Goal: Task Accomplishment & Management: Complete application form

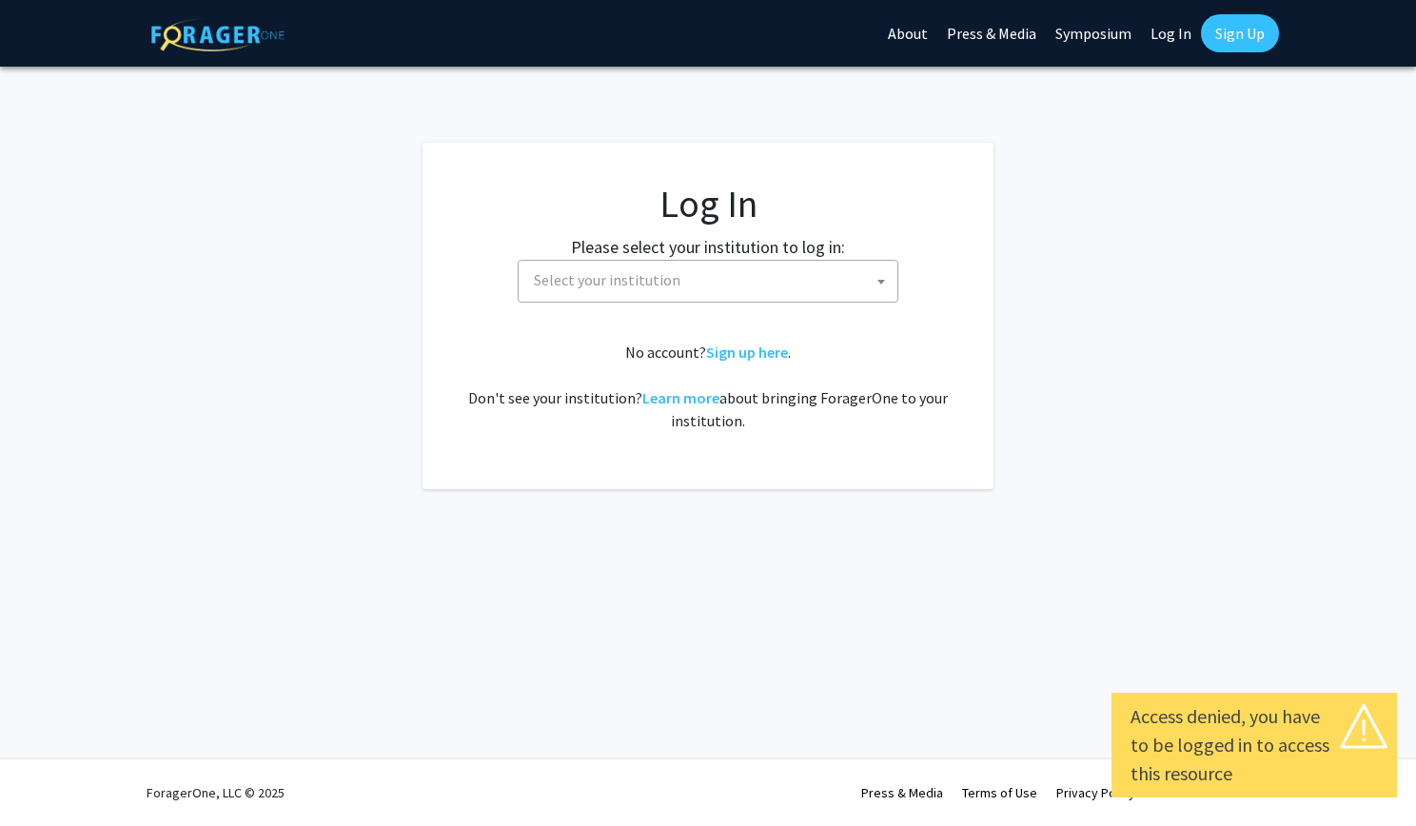
select select
click at [559, 280] on span "Select your institution" at bounding box center [607, 279] width 147 height 19
type input "cornell"
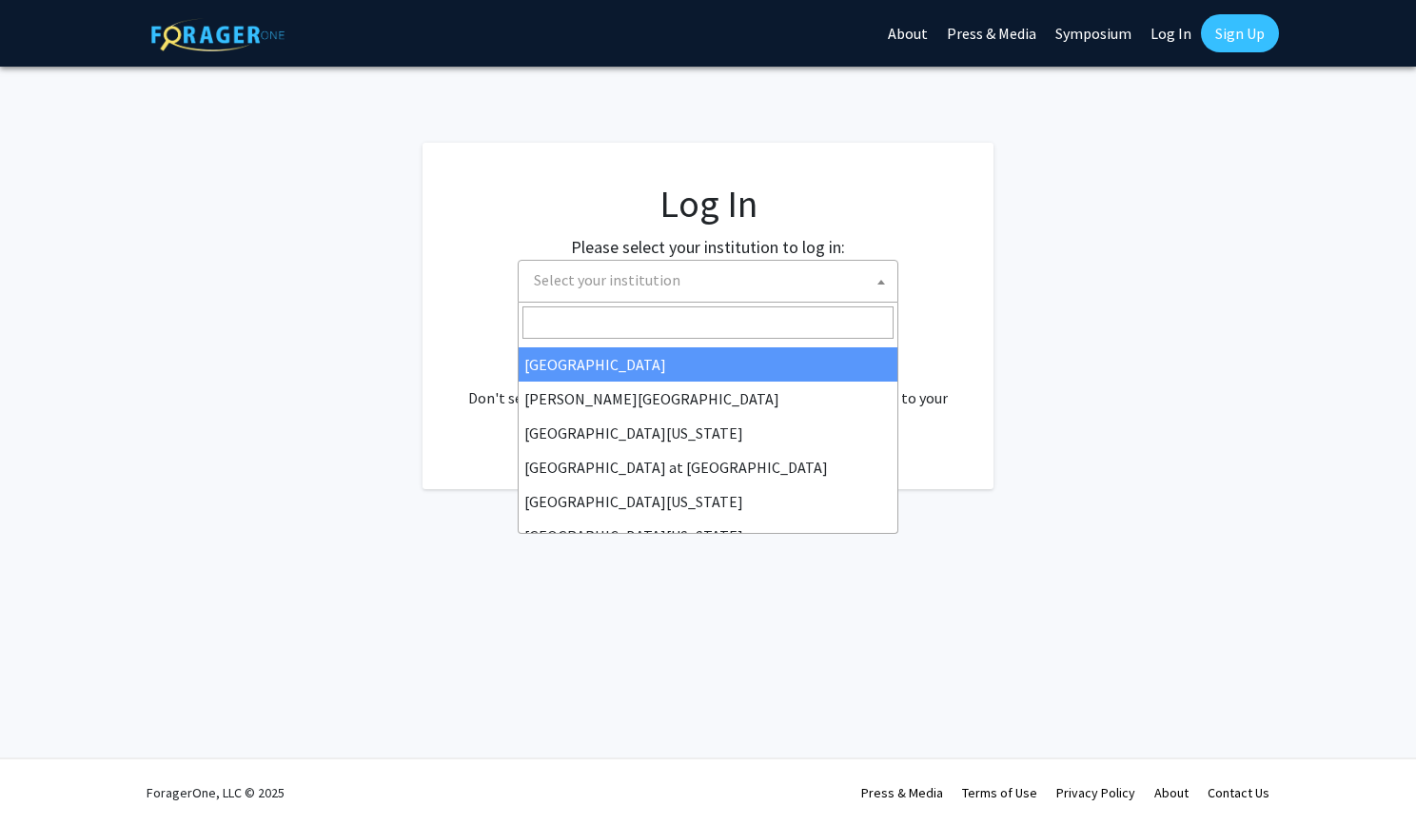
scroll to position [666, 0]
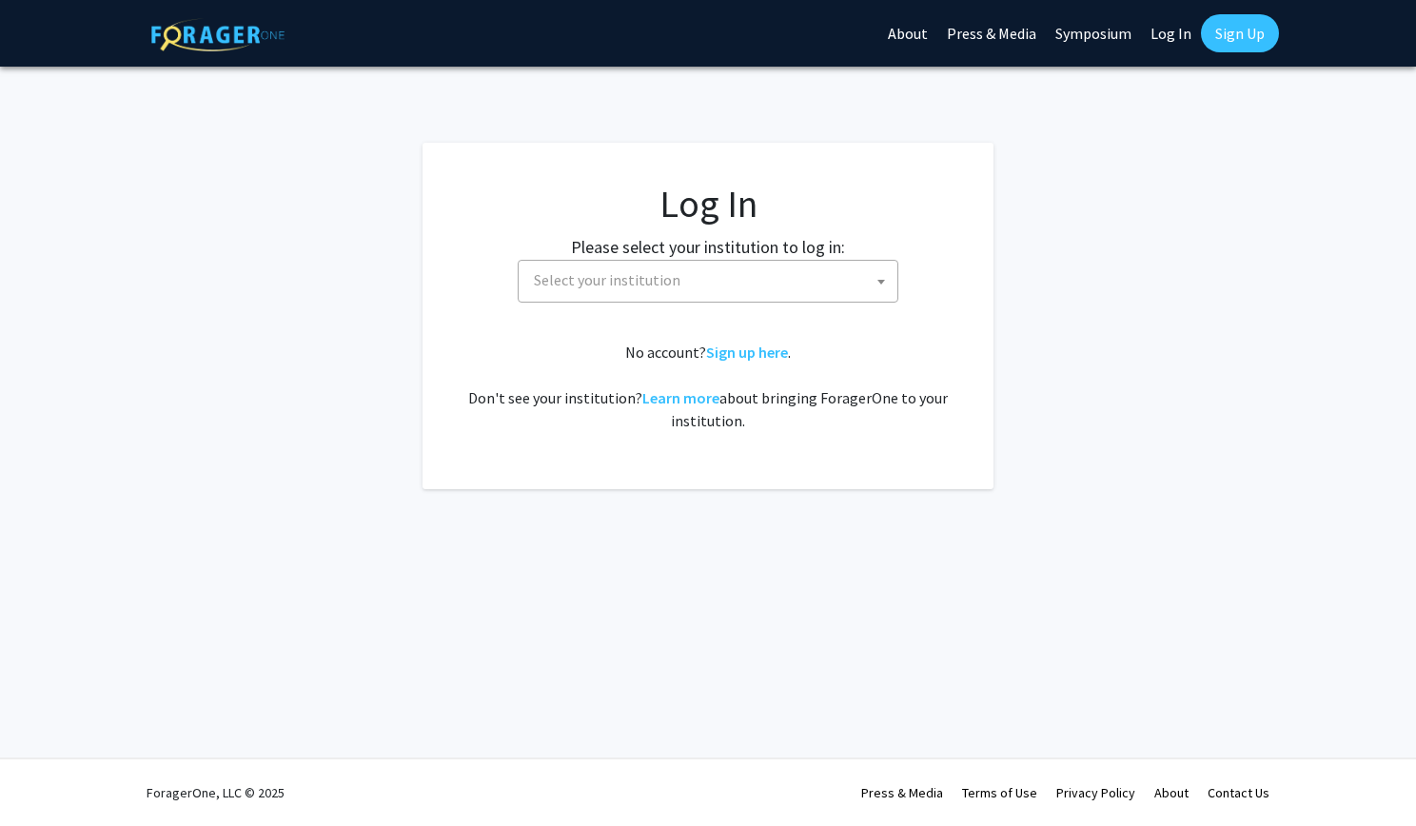
click at [306, 258] on fg-login "Log In Please select your institution to log in: Baylor University Brandeis Uni…" at bounding box center [708, 316] width 1416 height 346
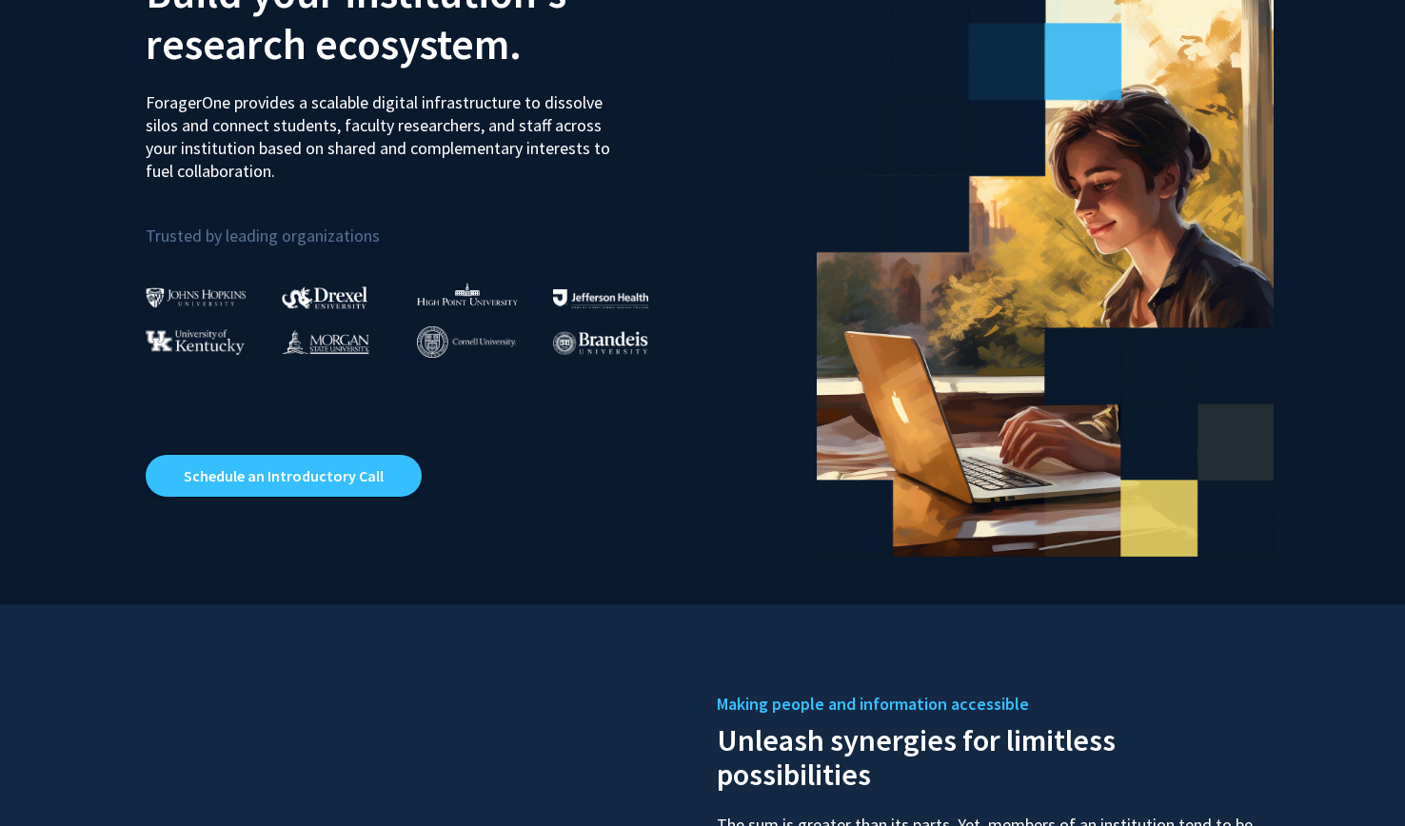
scroll to position [185, 0]
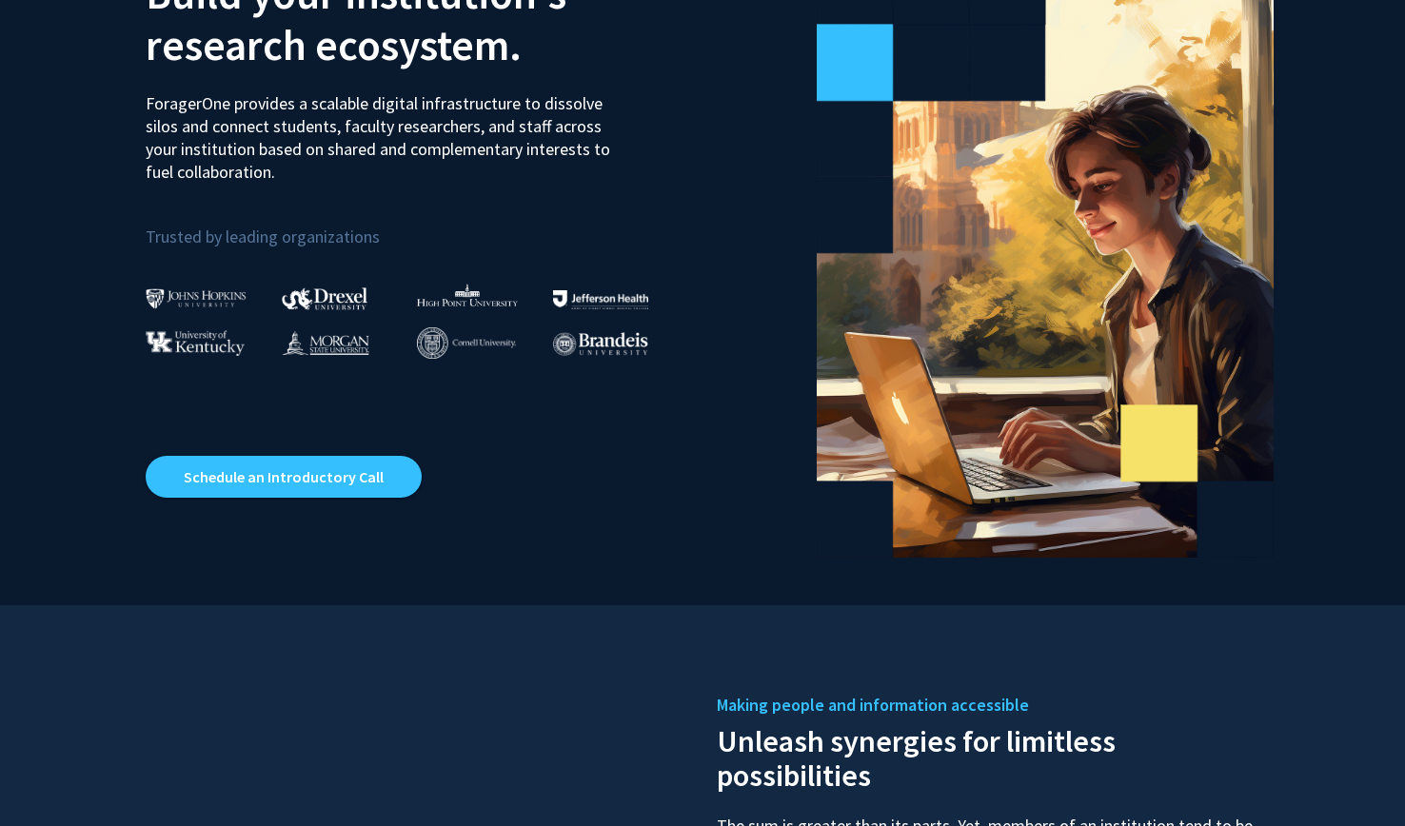
click at [440, 336] on img at bounding box center [466, 342] width 99 height 31
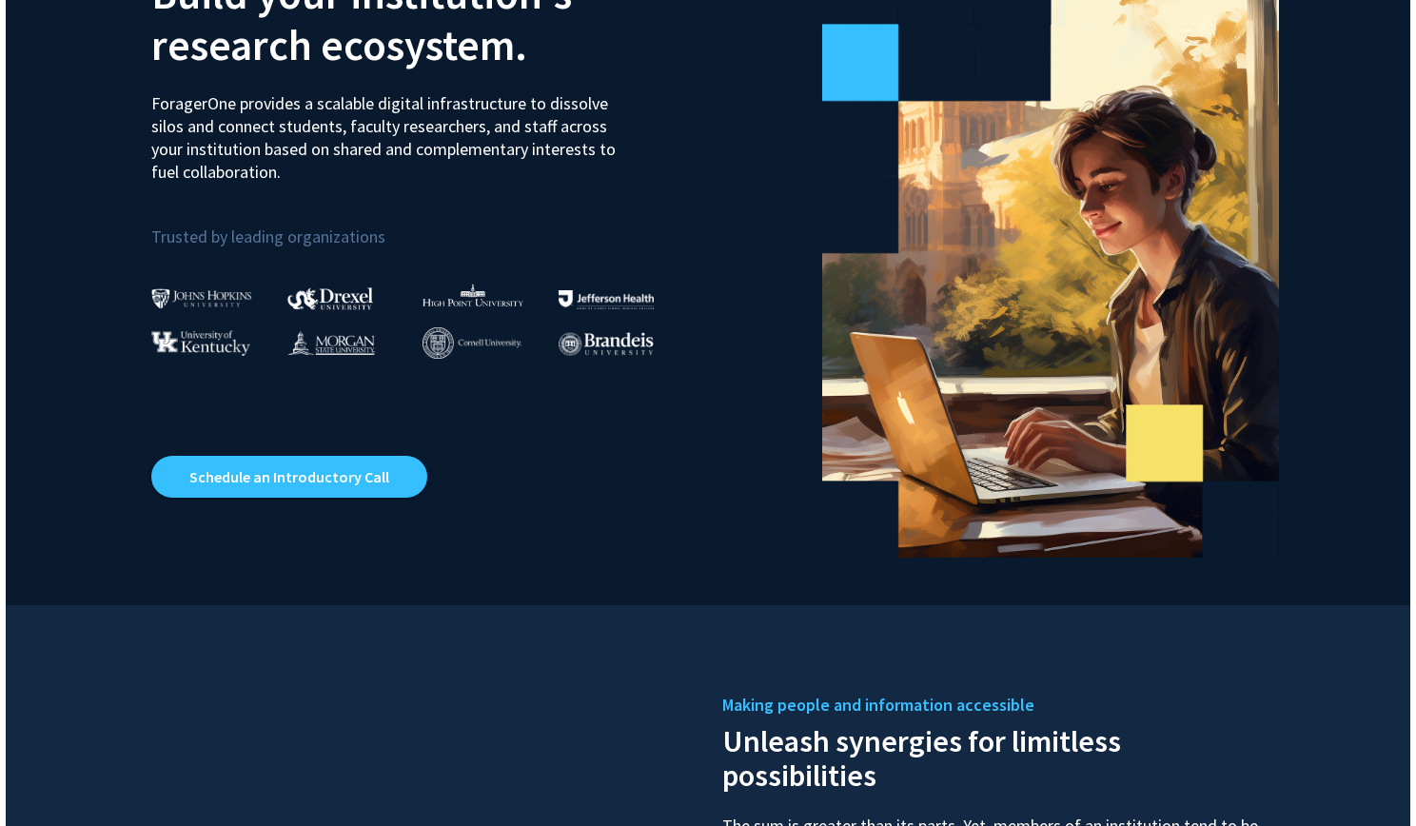
scroll to position [0, 0]
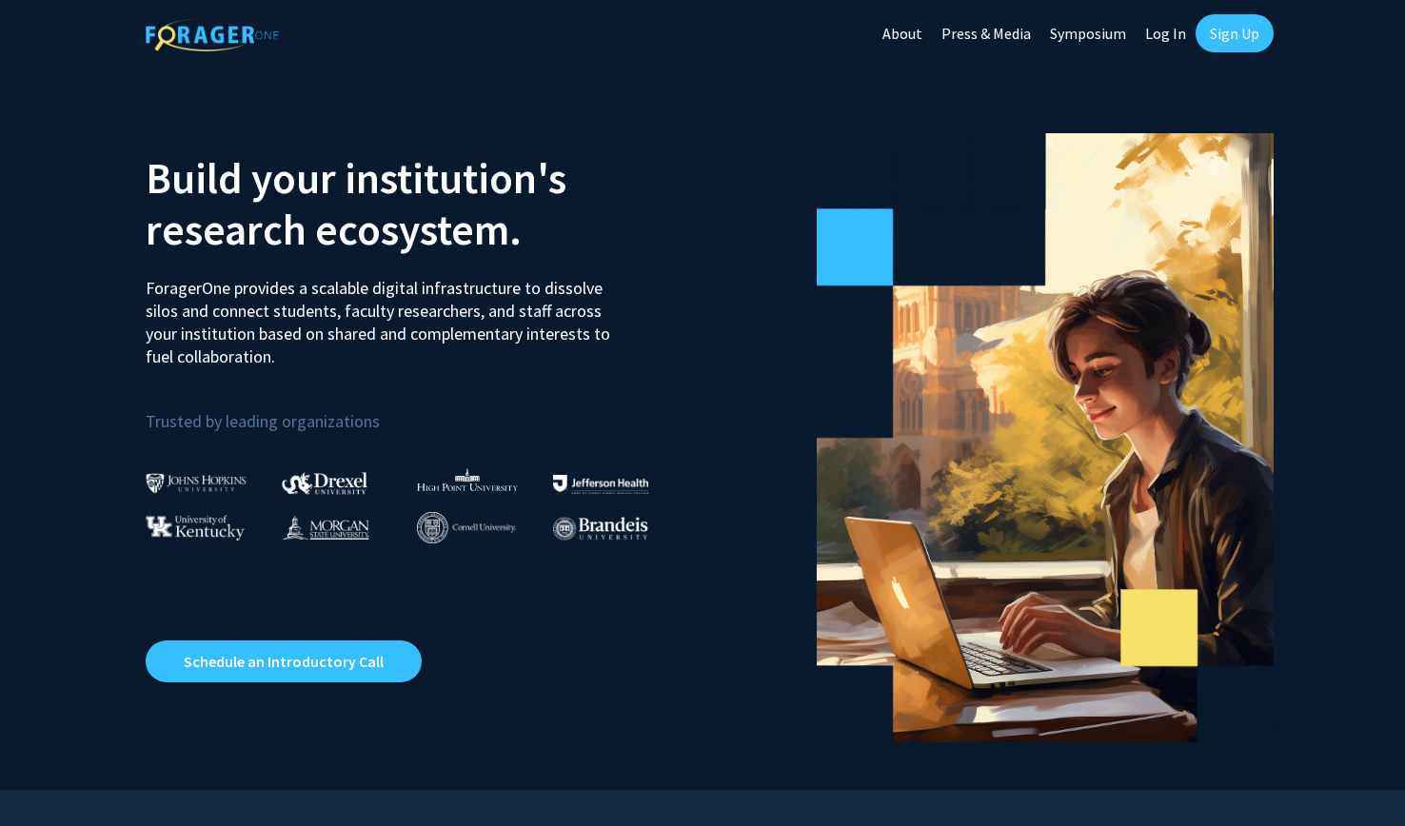
click at [1226, 43] on link "Sign Up" at bounding box center [1235, 33] width 78 height 38
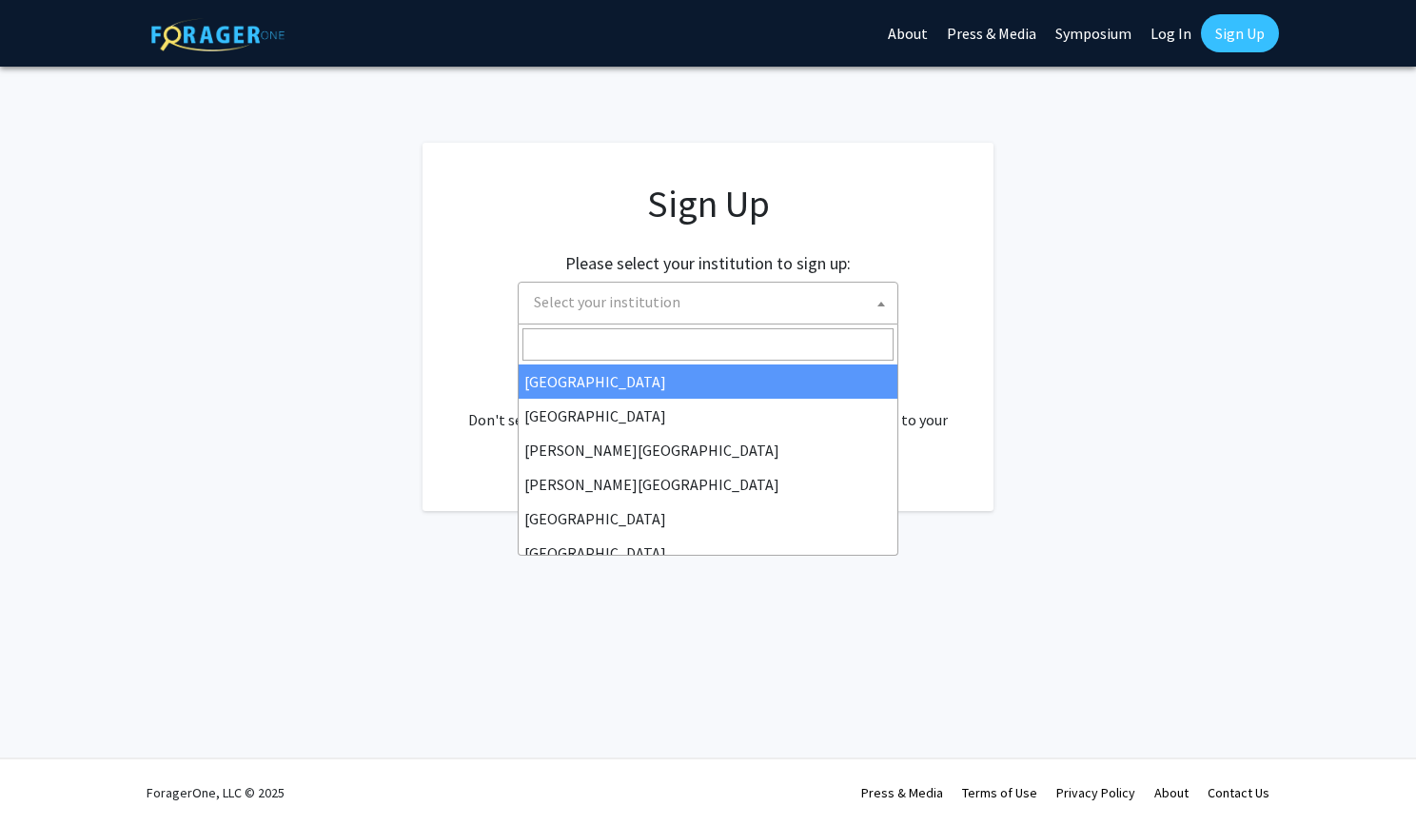
click at [756, 283] on span "Select your institution" at bounding box center [711, 302] width 371 height 39
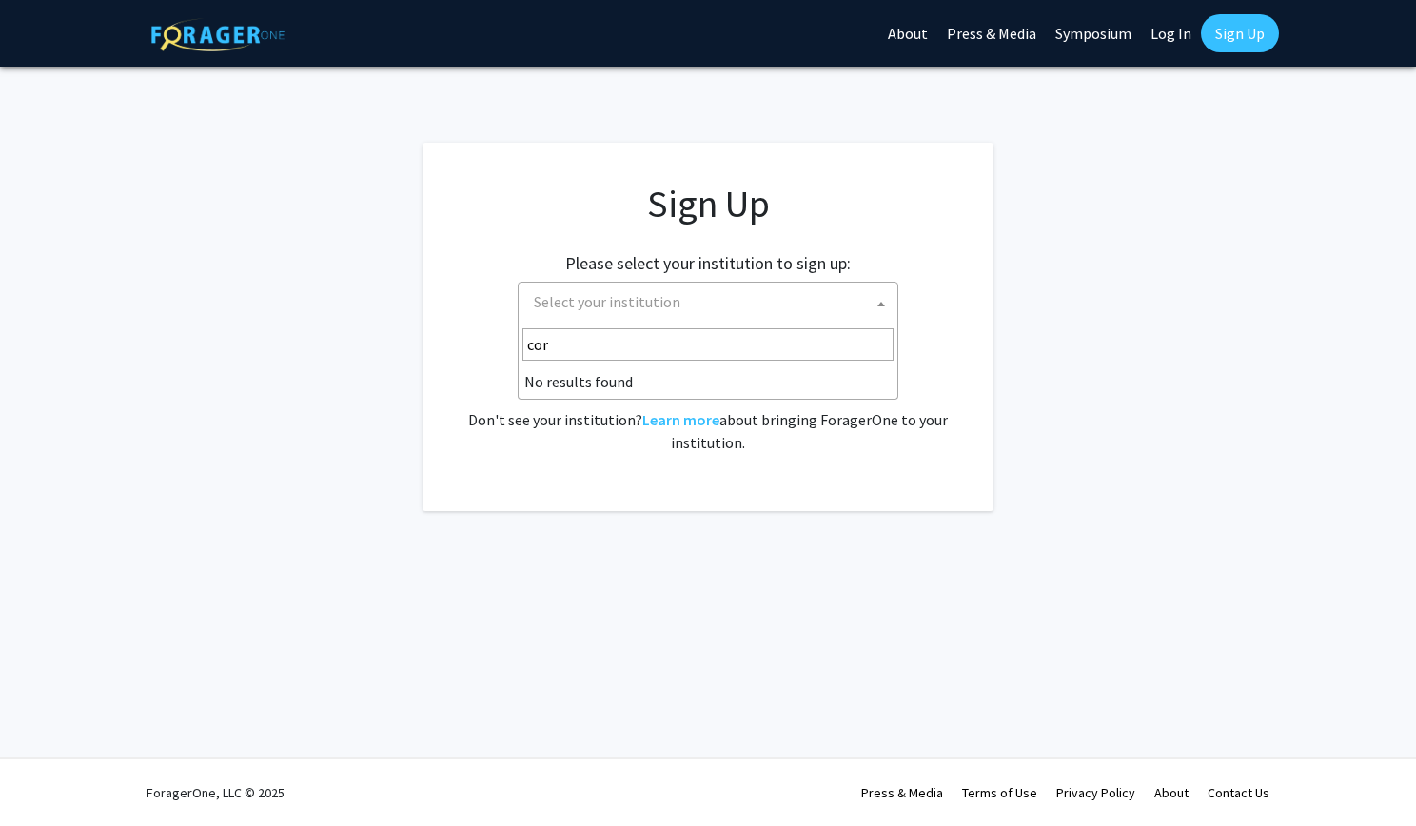
type input "corn"
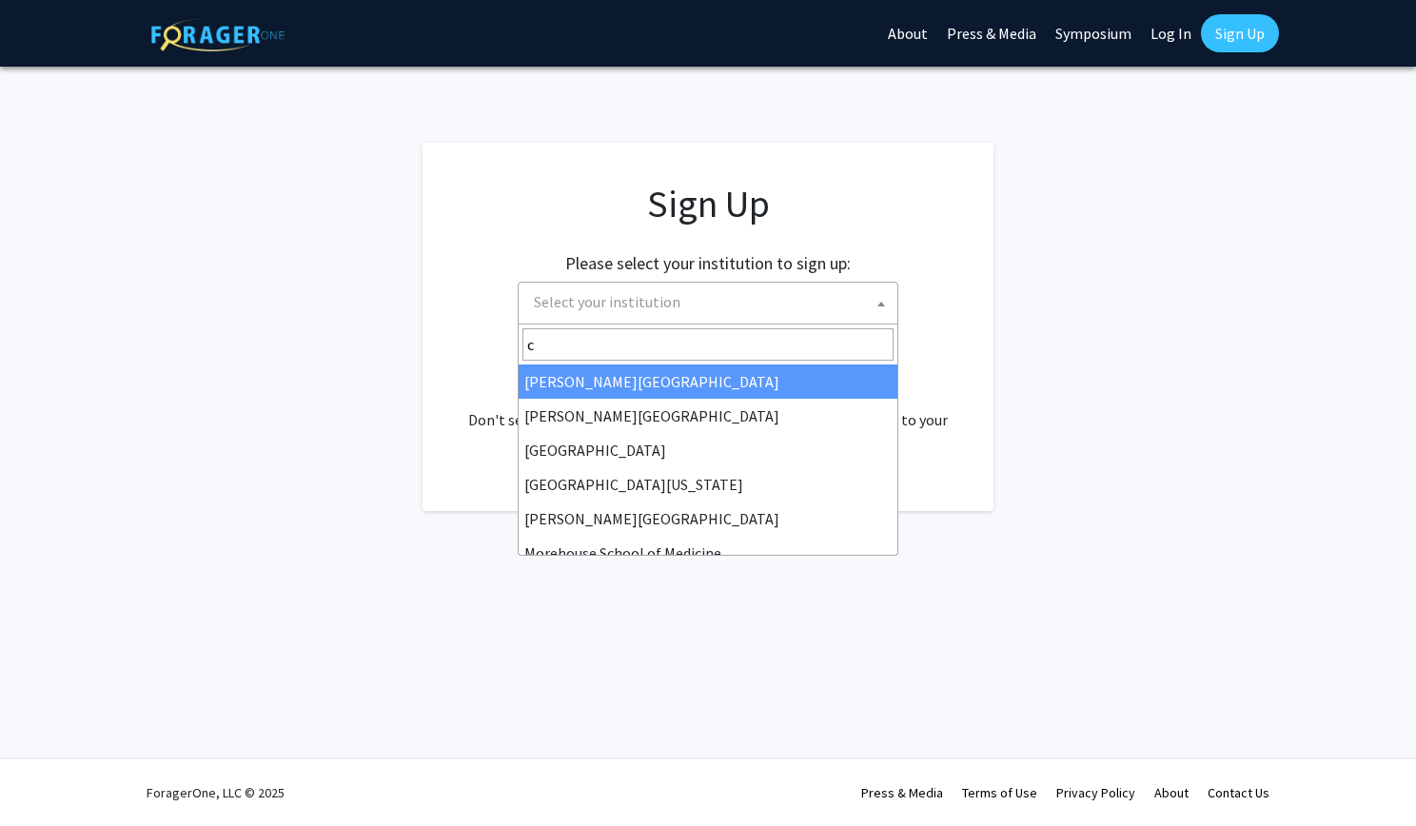
type input "co"
